Goal: Transaction & Acquisition: Purchase product/service

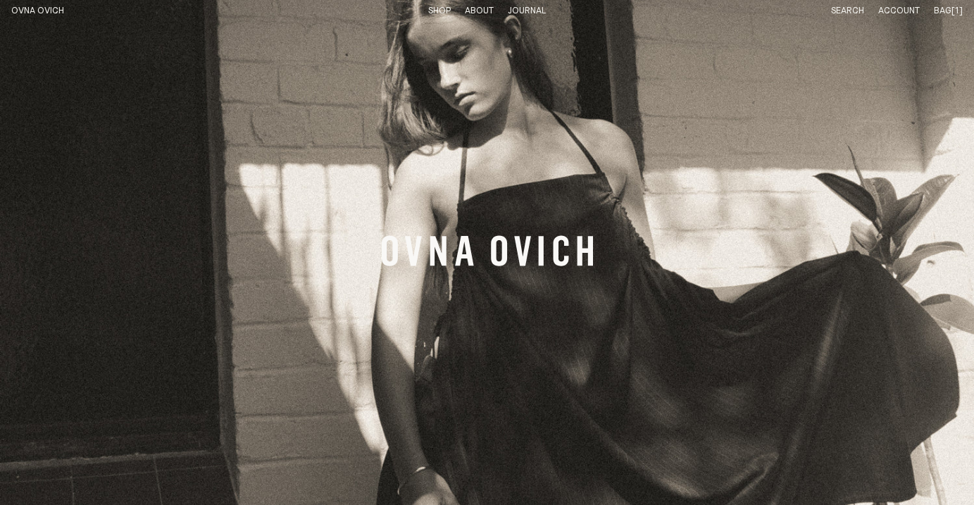
click at [439, 9] on link "Shop" at bounding box center [439, 10] width 23 height 9
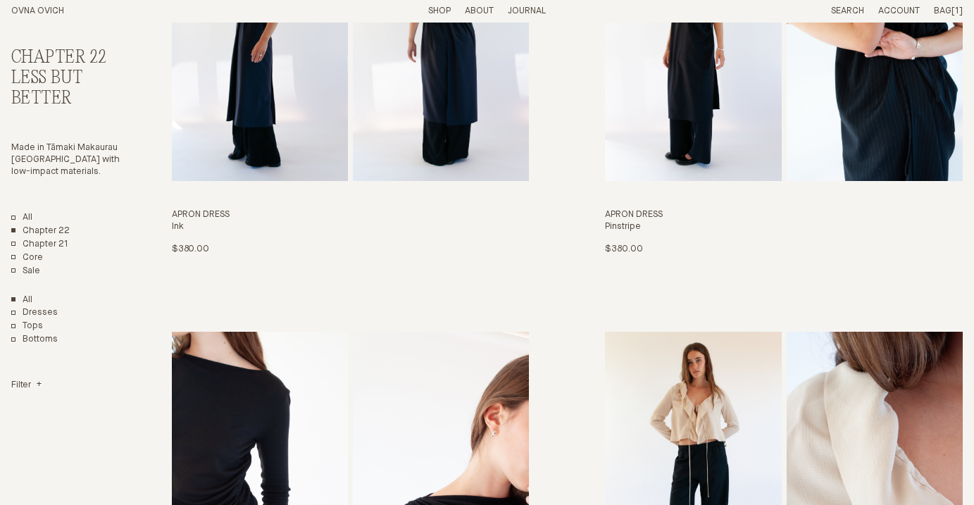
scroll to position [227, 0]
click at [732, 118] on img "Apron Dress" at bounding box center [693, 47] width 176 height 268
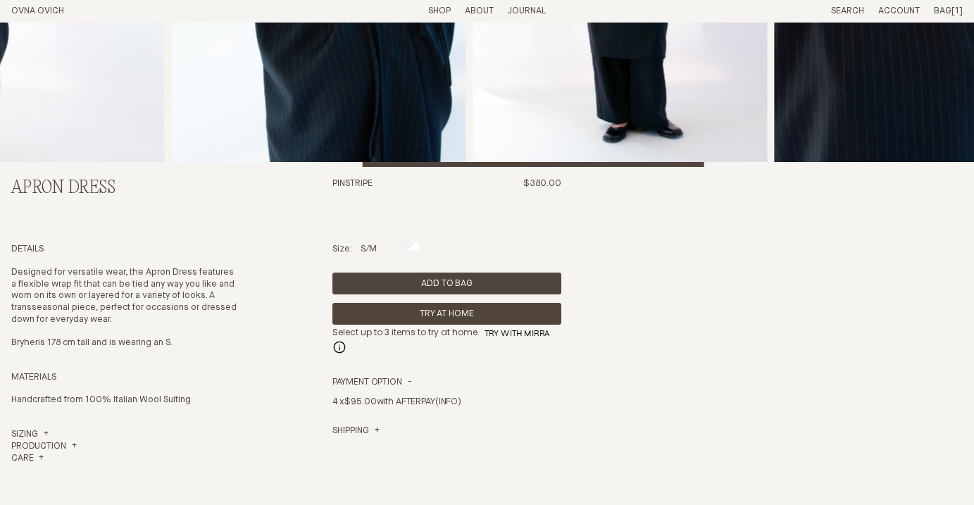
scroll to position [303, 0]
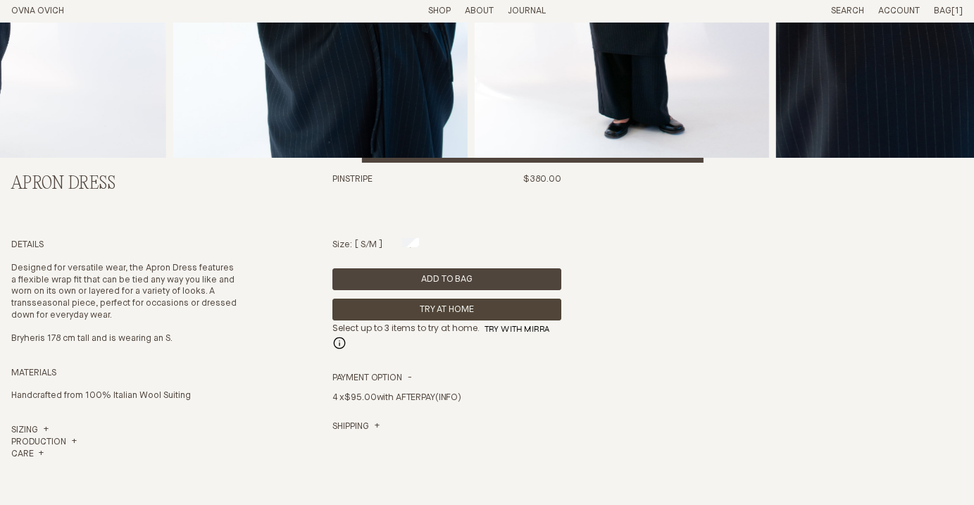
click at [369, 245] on div at bounding box center [368, 242] width 17 height 9
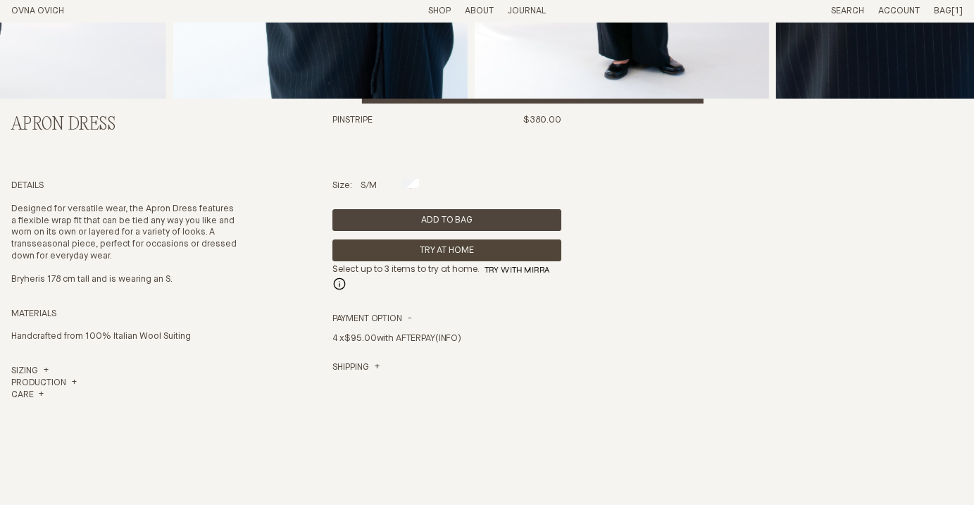
scroll to position [360, 0]
